Goal: Browse casually

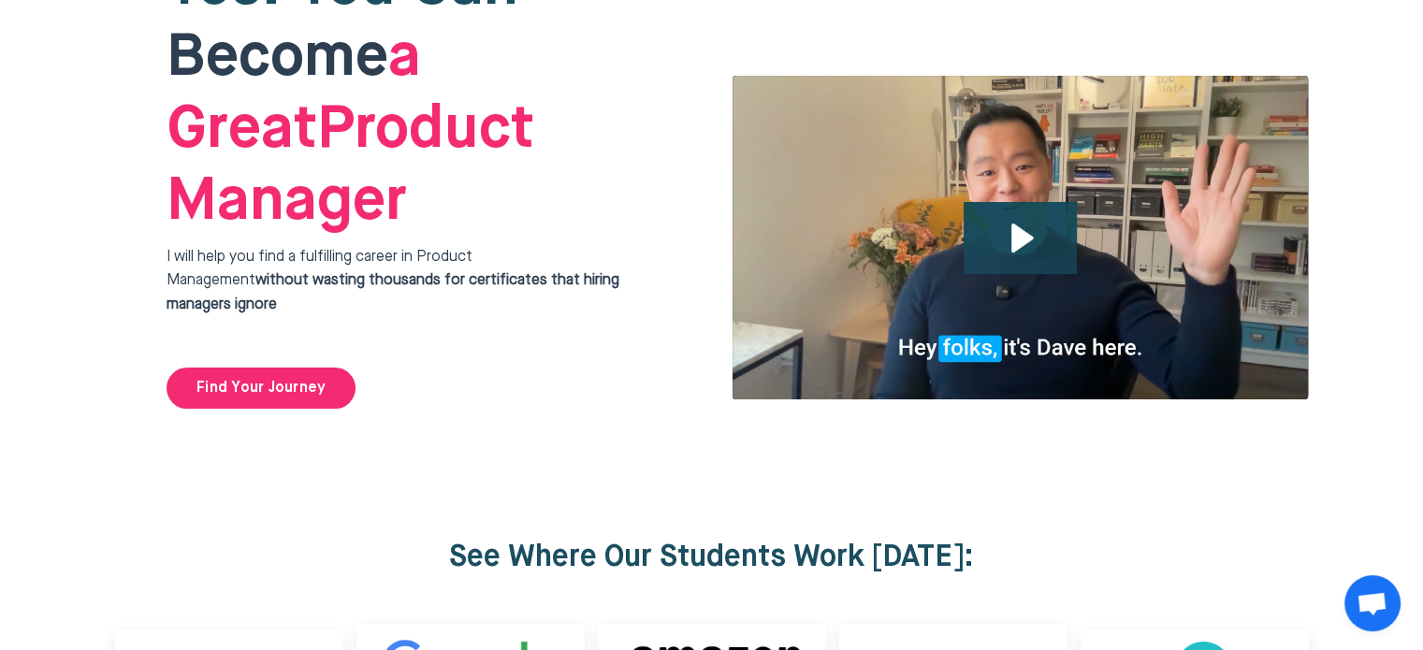
scroll to position [198, 0]
click at [1004, 202] on icon "Play Video: file-uploads/sites/127338/video/4ffeae-3e1-a2cd-5ad6-eac528a42_Why_…" at bounding box center [1020, 238] width 113 height 72
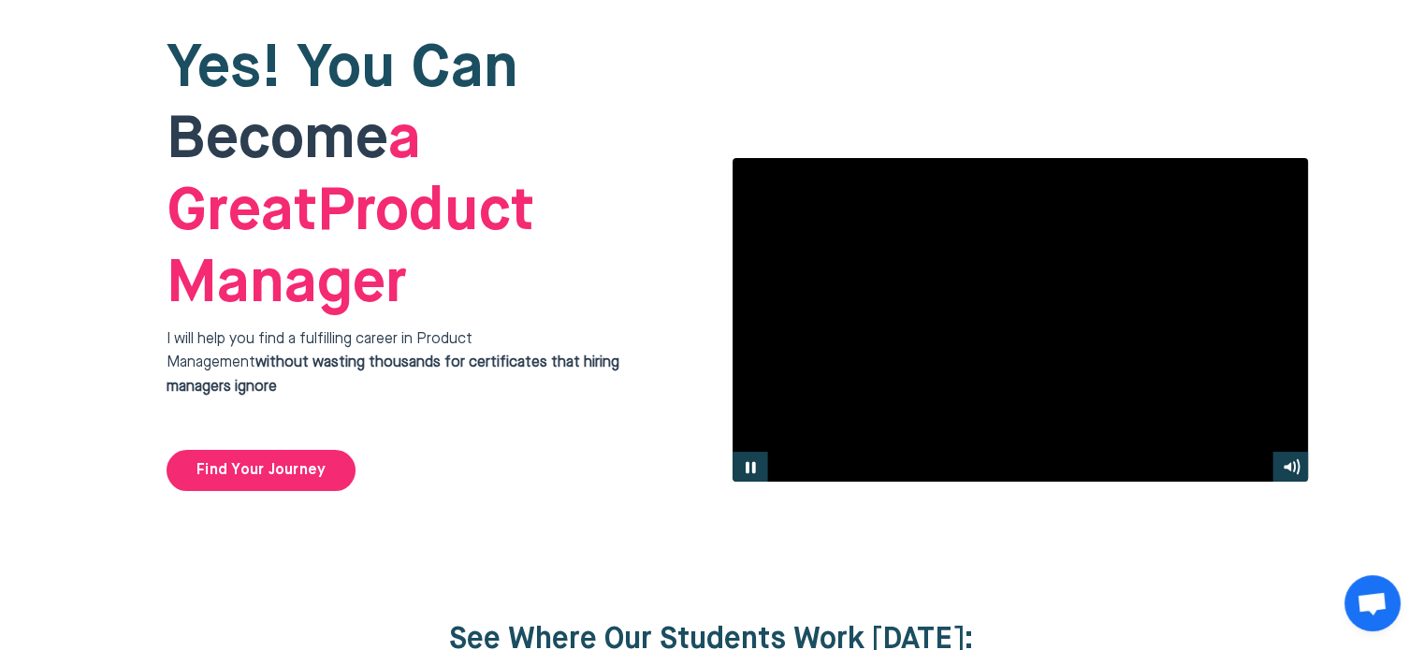
scroll to position [114, 0]
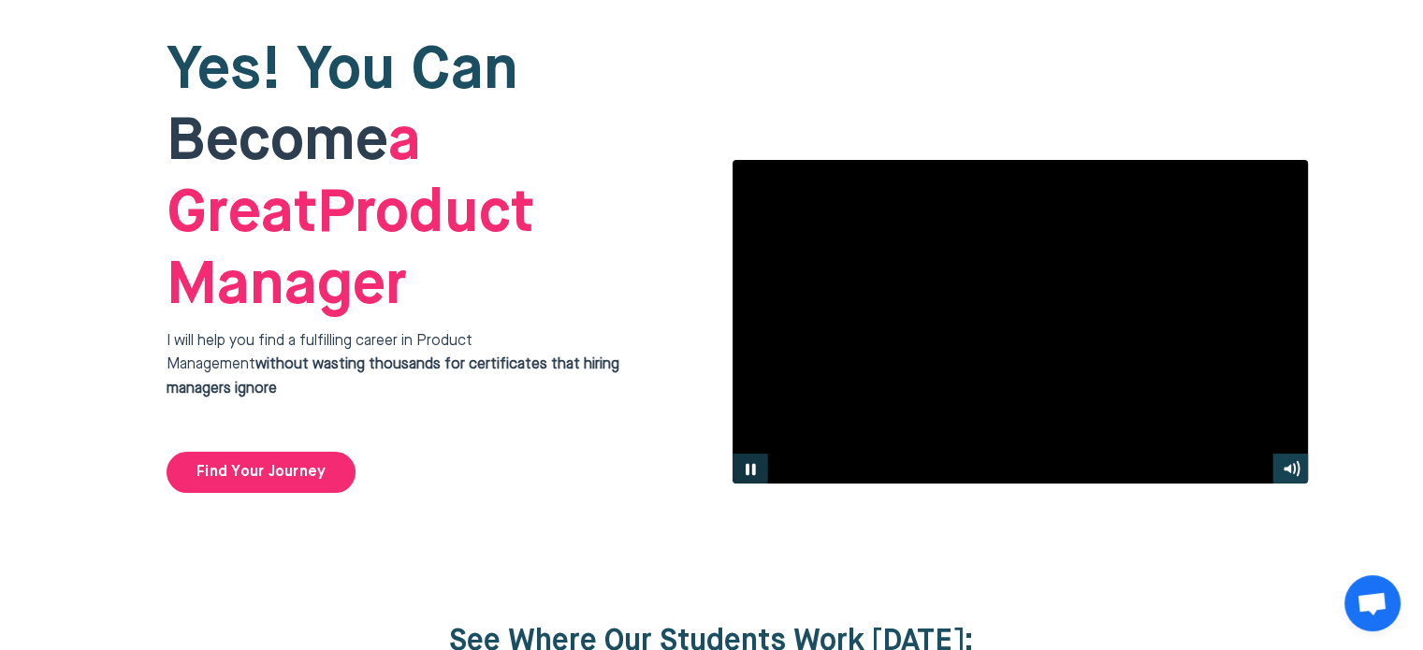
click at [748, 454] on icon "Pause" at bounding box center [750, 469] width 36 height 31
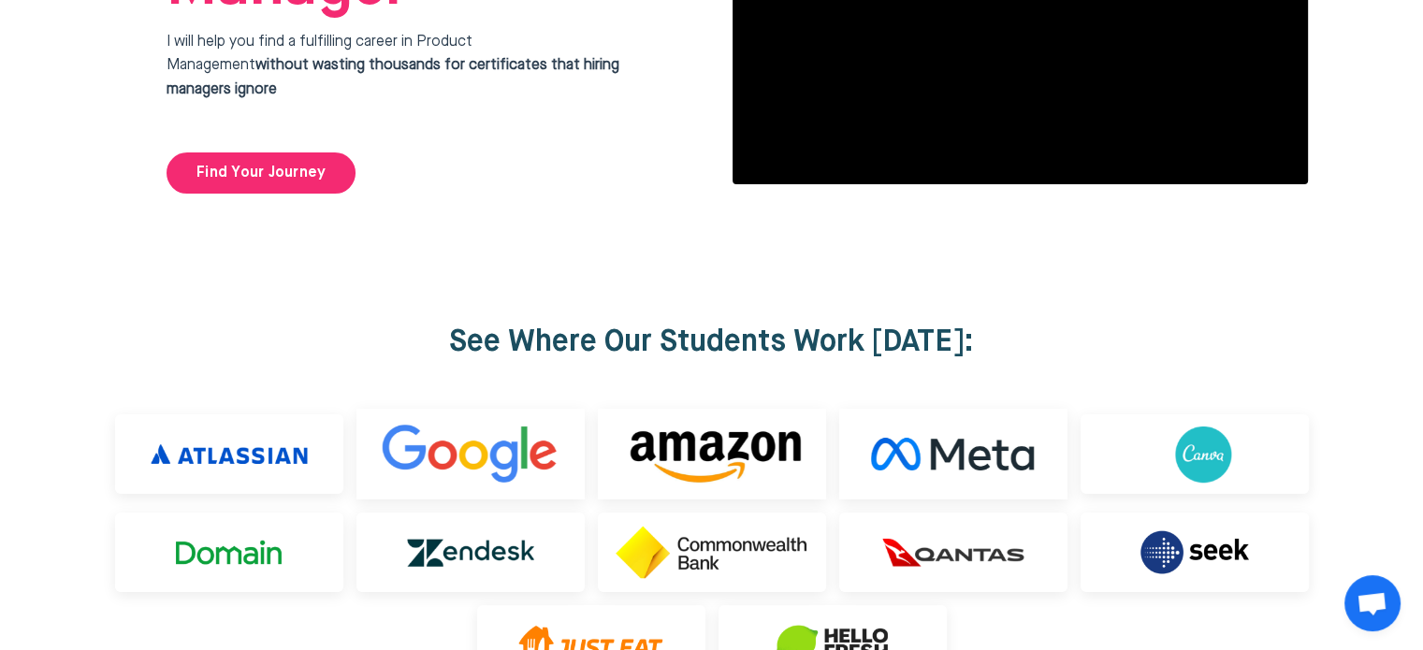
scroll to position [0, 0]
